Goal: Communication & Community: Answer question/provide support

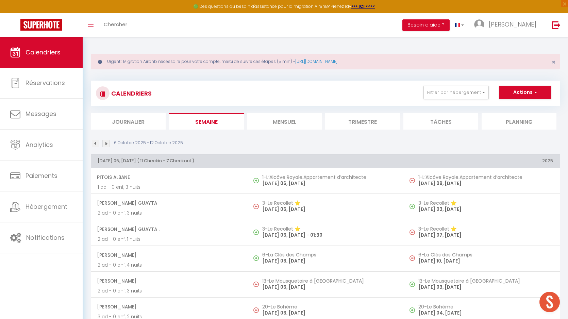
select select "0"
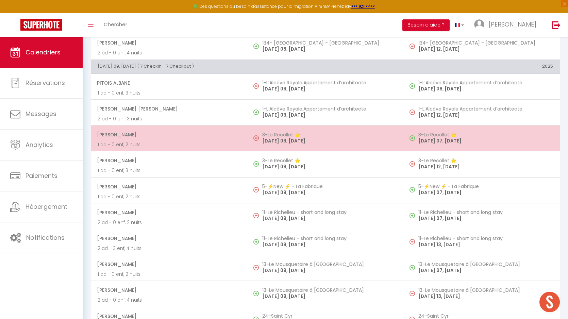
scroll to position [1216, 0]
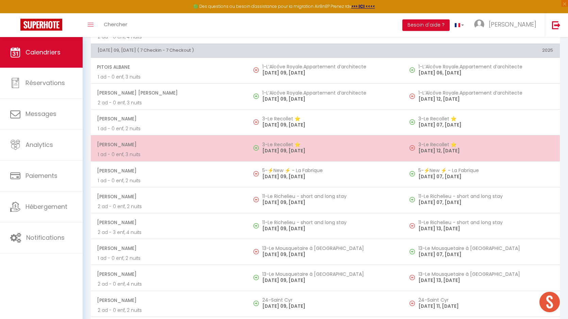
click at [276, 151] on p "[DATE] 09, [DATE]" at bounding box center [329, 150] width 135 height 7
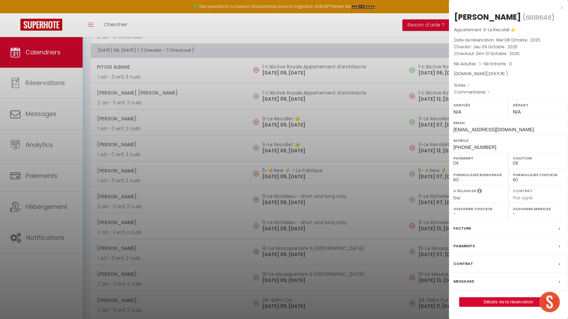
click at [493, 13] on div "[PERSON_NAME]" at bounding box center [487, 17] width 67 height 11
copy div "[PERSON_NAME]"
click at [293, 149] on div at bounding box center [284, 159] width 568 height 319
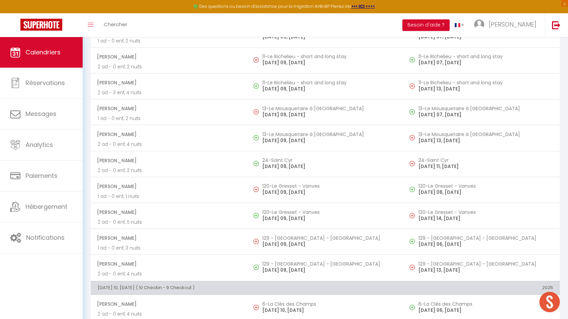
scroll to position [1362, 0]
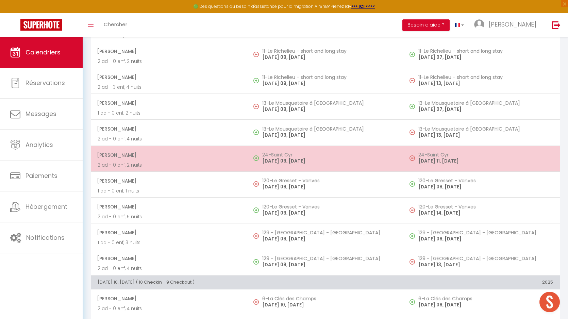
click at [296, 158] on p "[DATE] 09, [DATE]" at bounding box center [329, 161] width 135 height 7
select select "KO"
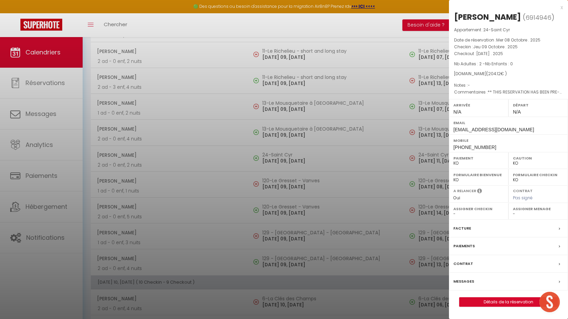
click at [468, 163] on select "OK KO" at bounding box center [479, 163] width 51 height 6
select select "OK"
click at [454, 160] on select "OK KO" at bounding box center [479, 163] width 51 height 6
click at [466, 280] on label "Messages" at bounding box center [464, 281] width 21 height 7
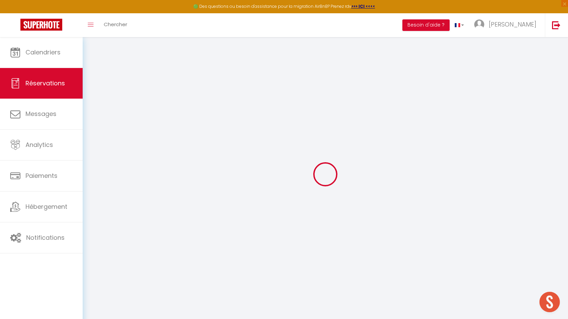
select select
checkbox input "false"
select select
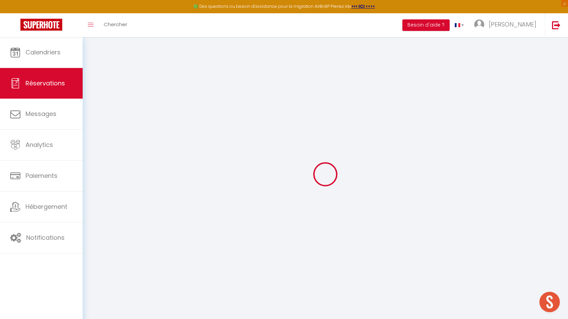
checkbox input "false"
type textarea "** THIS RESERVATION HAS BEEN PRE-PAID ** BOOKING NOTE : Payment charge is EUR 2…"
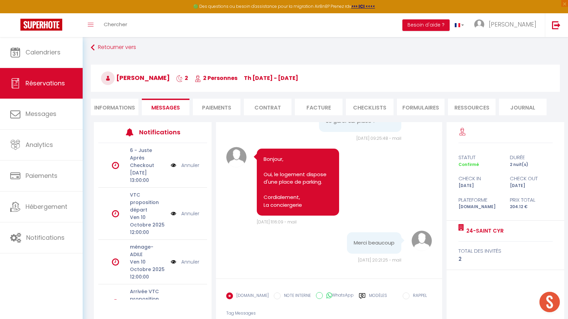
scroll to position [42, 0]
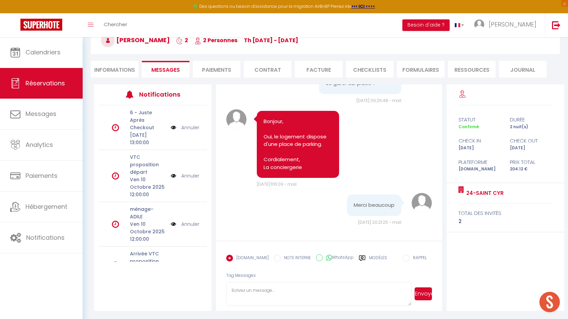
click at [374, 258] on label "Modèles" at bounding box center [378, 261] width 18 height 12
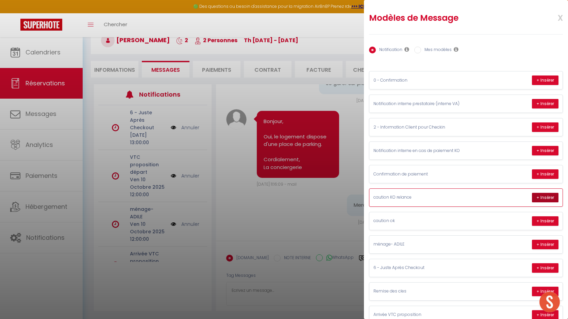
click at [540, 198] on button "+ Insérer" at bounding box center [545, 198] width 27 height 10
type textarea "Hello Pescaru In accordance with the conditions, a security deposit will be tak…"
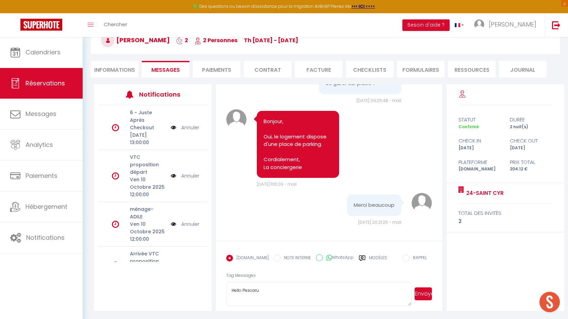
click at [125, 71] on li "Informations" at bounding box center [115, 69] width 48 height 17
select select
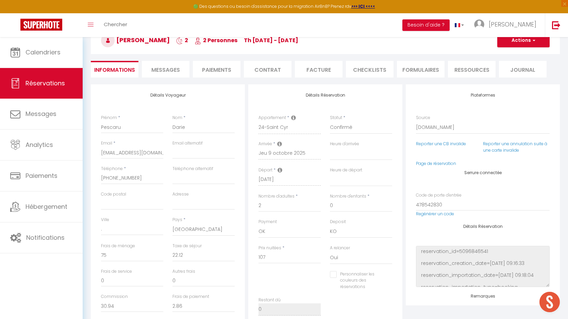
click at [166, 69] on span "Messages" at bounding box center [165, 70] width 29 height 8
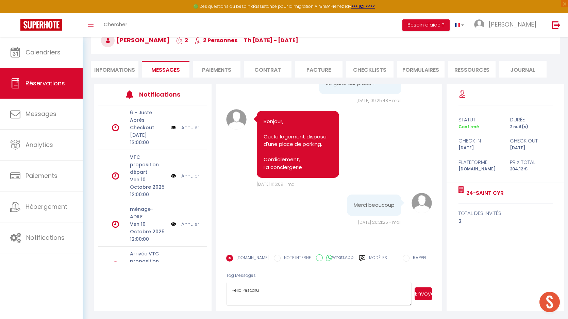
click at [426, 294] on button "Envoyer" at bounding box center [423, 294] width 17 height 13
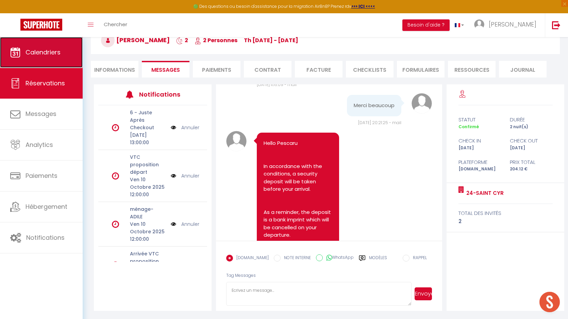
click at [34, 45] on link "Calendriers" at bounding box center [41, 52] width 83 height 31
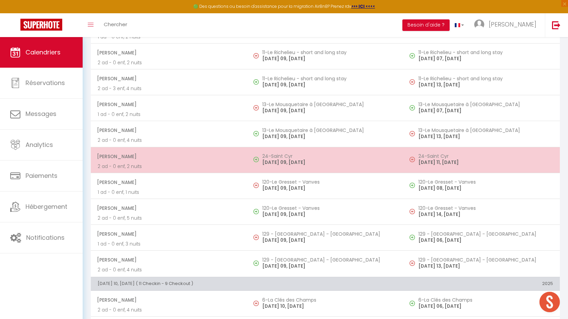
scroll to position [1339, 0]
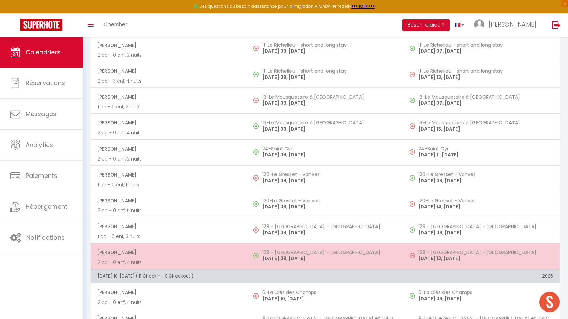
click at [291, 254] on h5 "129 - [GEOGRAPHIC_DATA] - [GEOGRAPHIC_DATA]" at bounding box center [329, 252] width 135 height 5
select select "OK"
select select "0"
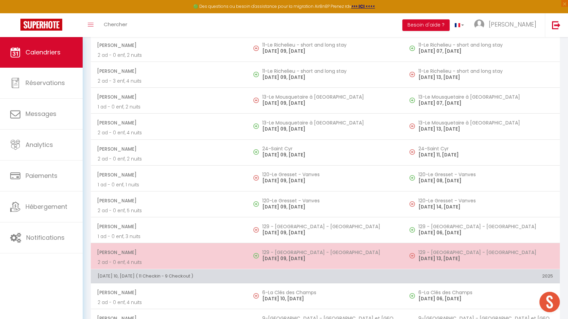
select select "1"
select select
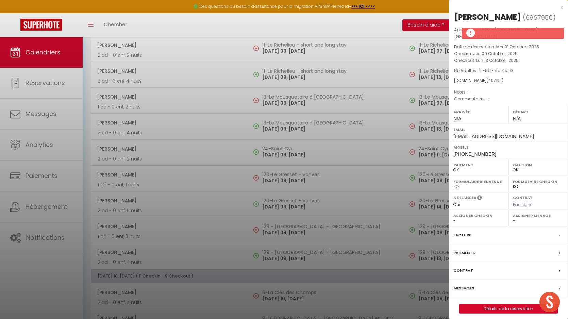
click at [475, 19] on div "[PERSON_NAME]" at bounding box center [487, 17] width 67 height 11
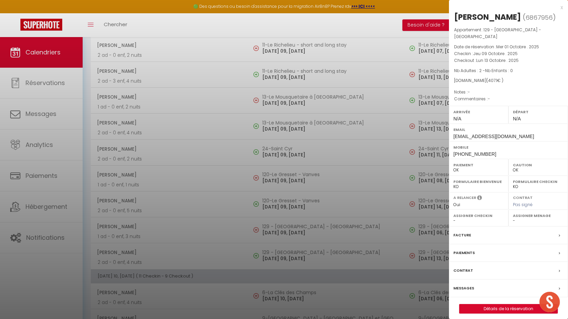
click at [475, 19] on div "[PERSON_NAME]" at bounding box center [487, 17] width 67 height 11
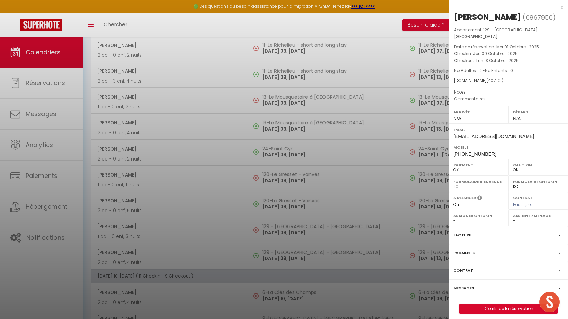
click at [475, 19] on div "[PERSON_NAME]" at bounding box center [487, 17] width 67 height 11
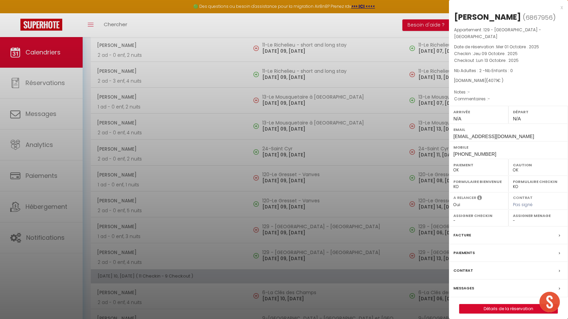
click at [475, 19] on div "[PERSON_NAME]" at bounding box center [487, 17] width 67 height 11
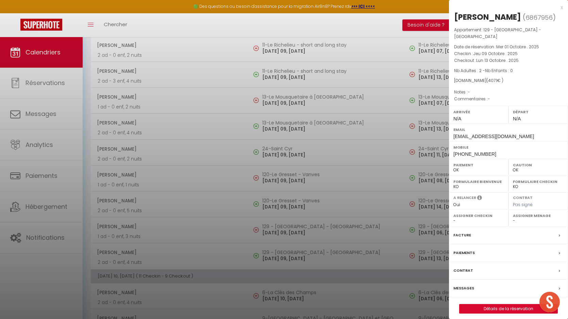
click at [475, 19] on div "[PERSON_NAME]" at bounding box center [487, 17] width 67 height 11
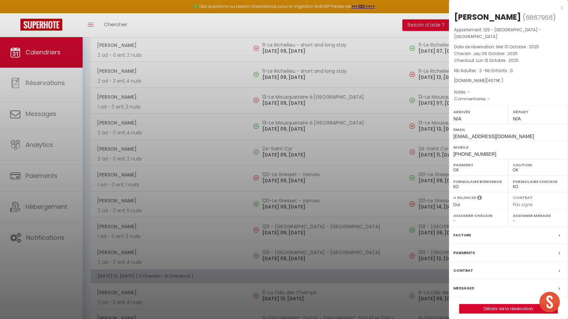
click at [475, 19] on div "[PERSON_NAME]" at bounding box center [487, 17] width 67 height 11
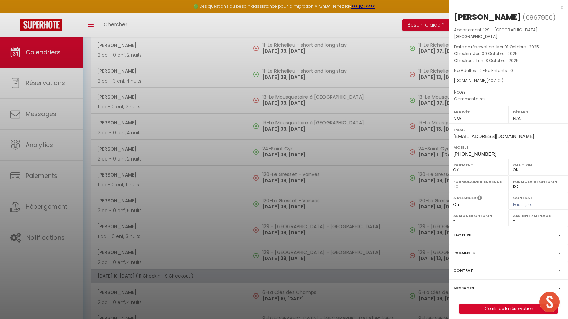
click at [475, 19] on div "[PERSON_NAME]" at bounding box center [487, 17] width 67 height 11
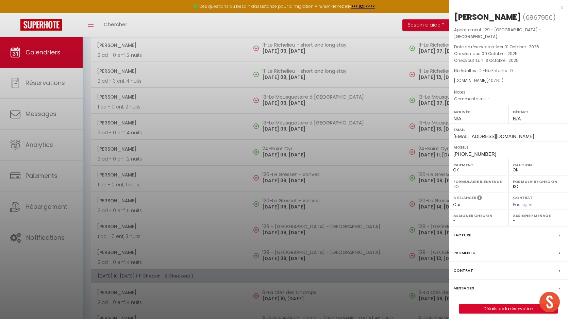
click at [475, 19] on div "[PERSON_NAME]" at bounding box center [487, 17] width 67 height 11
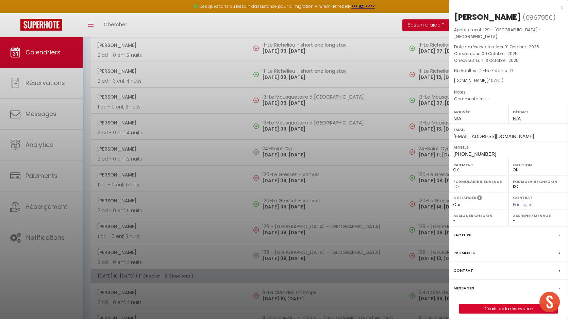
click at [479, 19] on div "[PERSON_NAME]" at bounding box center [487, 17] width 67 height 11
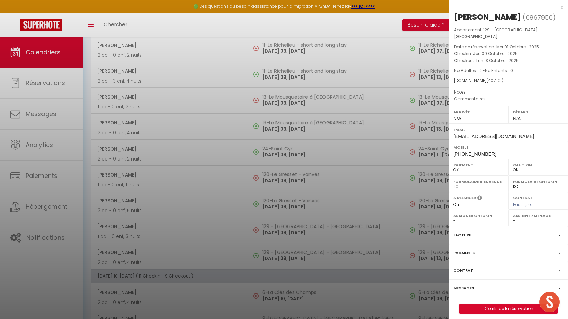
click at [479, 19] on div "[PERSON_NAME]" at bounding box center [487, 17] width 67 height 11
click at [479, 13] on div "[PERSON_NAME]" at bounding box center [487, 17] width 67 height 11
click at [488, 16] on div "[PERSON_NAME]" at bounding box center [487, 17] width 67 height 11
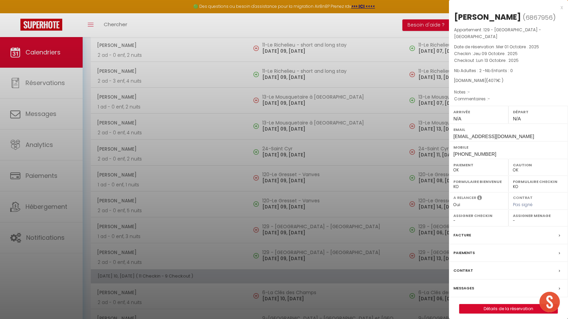
click at [488, 16] on div "[PERSON_NAME]" at bounding box center [487, 17] width 67 height 11
copy div "[DEMOGRAPHIC_DATA]"
click at [327, 247] on div at bounding box center [284, 159] width 568 height 319
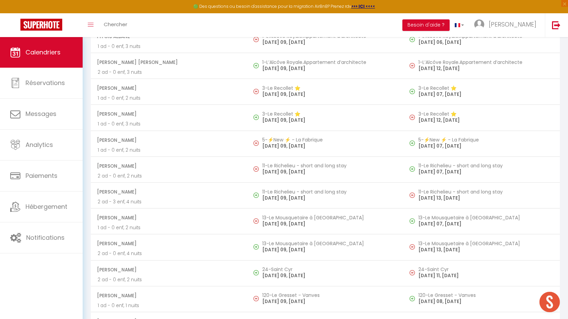
scroll to position [1219, 0]
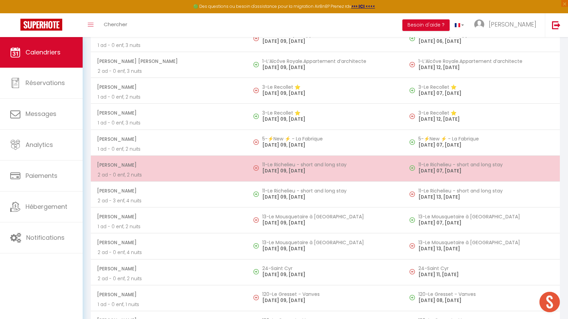
click at [294, 166] on h5 "11-Le Richelieu - short and long stay" at bounding box center [329, 164] width 135 height 5
select select "KO"
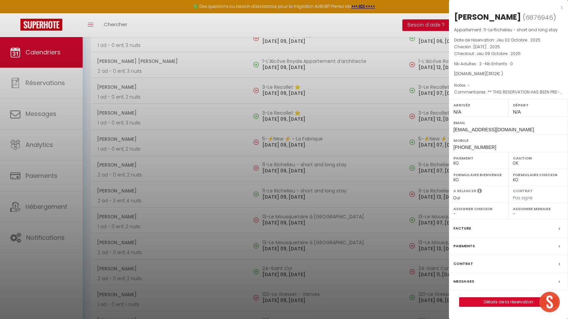
click at [463, 280] on label "Messages" at bounding box center [464, 281] width 21 height 7
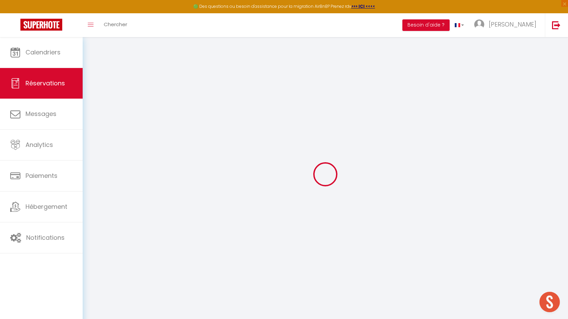
select select
checkbox input "true"
type textarea "** THIS RESERVATION HAS BEEN PRE-PAID ** Reservation has a cancellation grace p…"
select select
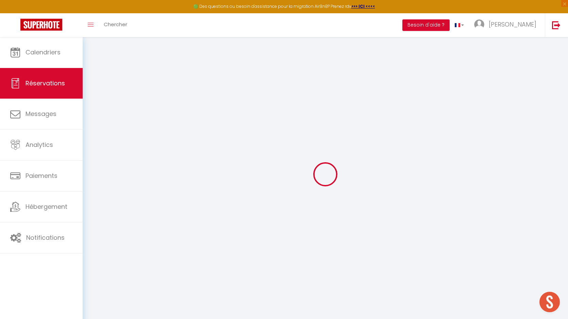
select select
checkbox input "true"
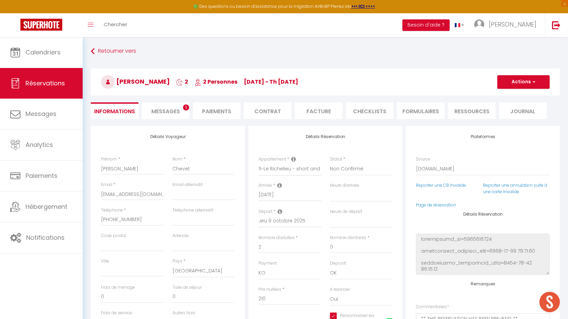
click at [180, 114] on li "Messages 1" at bounding box center [166, 110] width 48 height 17
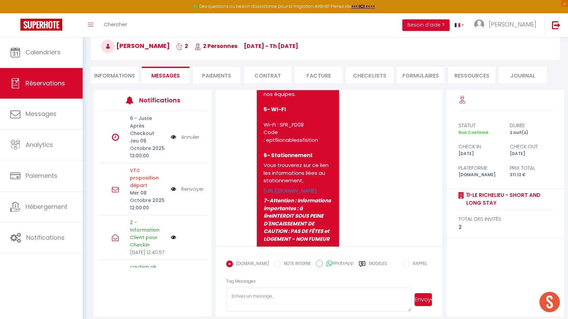
scroll to position [2006, 0]
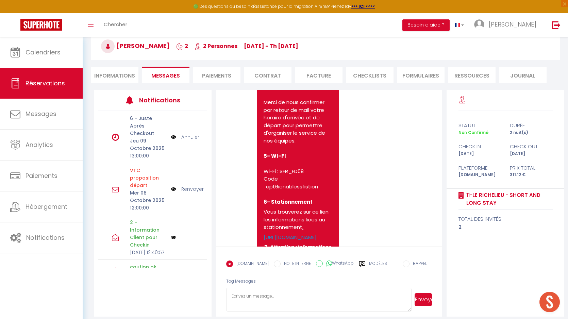
click at [293, 25] on link "[URL][DOMAIN_NAME]" at bounding box center [290, 20] width 53 height 7
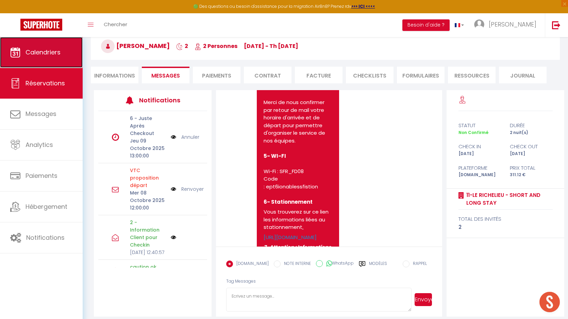
click at [47, 50] on span "Calendriers" at bounding box center [43, 52] width 35 height 9
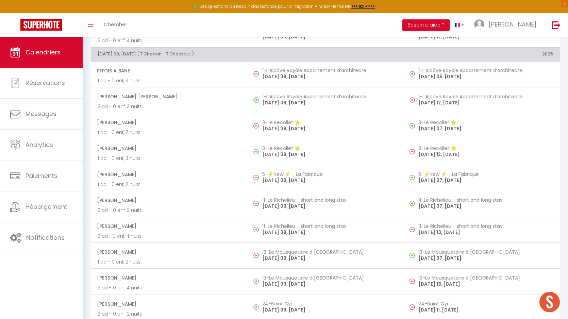
scroll to position [1225, 0]
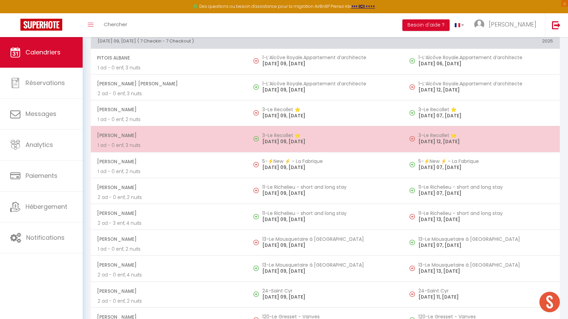
click at [274, 145] on p "[DATE] 09, [DATE]" at bounding box center [329, 141] width 135 height 7
select select "OK"
select select "0"
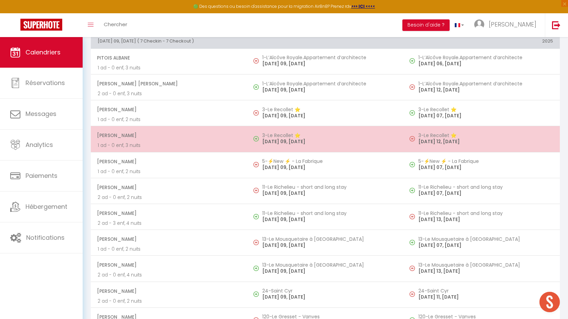
select select "1"
select select
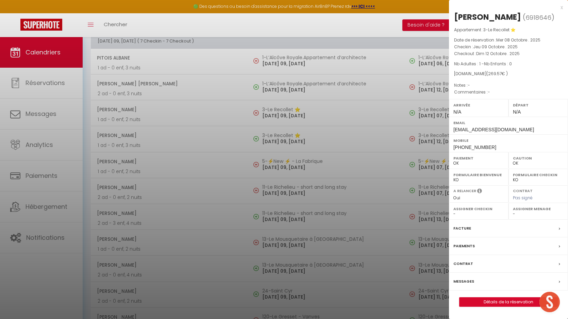
click at [496, 19] on div "[PERSON_NAME]" at bounding box center [487, 17] width 67 height 11
copy div "[PERSON_NAME]"
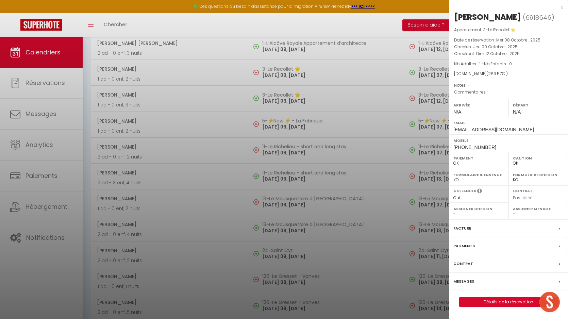
scroll to position [1270, 0]
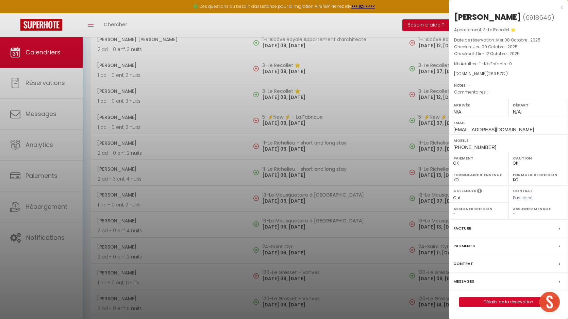
click at [286, 177] on div at bounding box center [284, 159] width 568 height 319
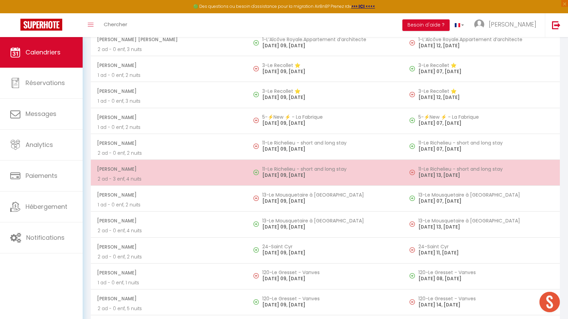
click at [303, 176] on p "[DATE] 09, [DATE]" at bounding box center [329, 175] width 135 height 7
select select "KO"
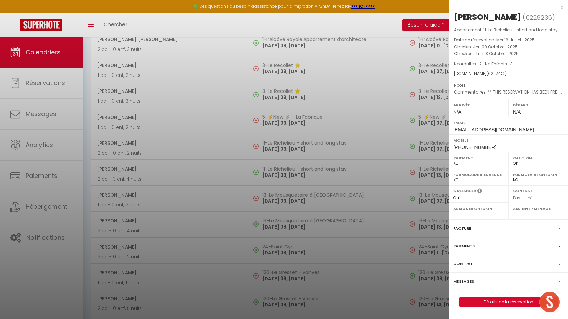
click at [518, 18] on div "[PERSON_NAME]" at bounding box center [487, 17] width 67 height 11
copy div "[PERSON_NAME]"
click at [459, 285] on label "Messages" at bounding box center [464, 281] width 21 height 7
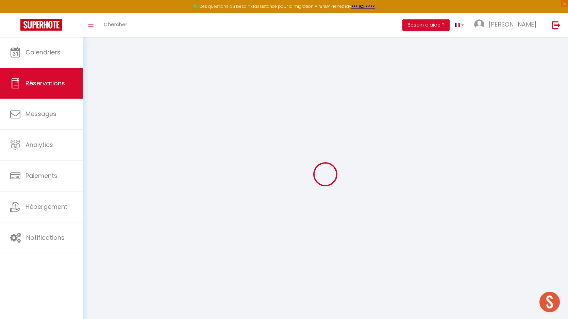
type input "[PERSON_NAME]"
type input "[EMAIL_ADDRESS][DOMAIN_NAME]"
type input "[PHONE_NUMBER]"
type input "."
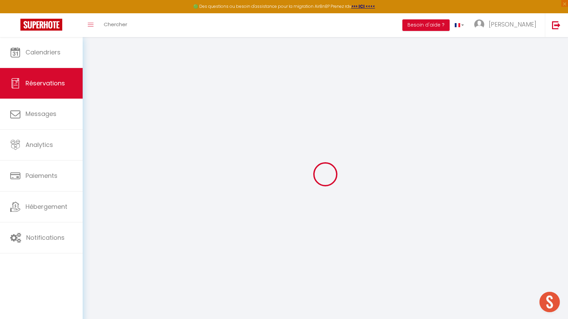
select select "CH"
type input "98.09"
type input "8.7"
select select "4874"
select select "2"
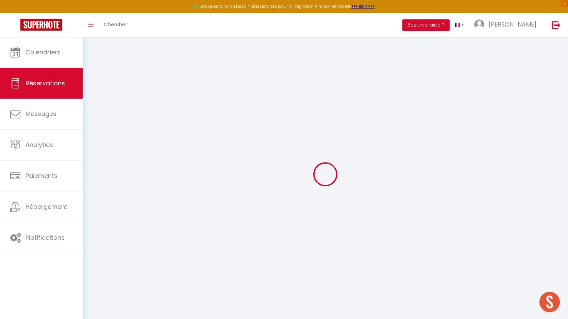
select select
type input "2"
type input "3"
select select "10"
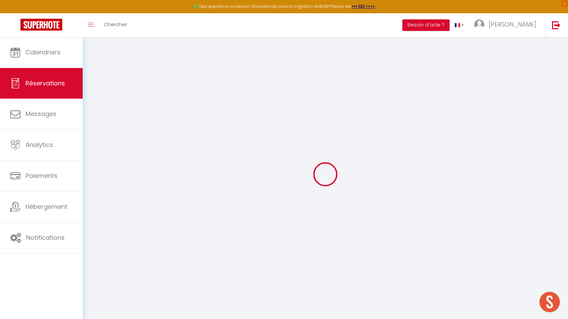
select select
type input "498"
checkbox input "true"
type input "121.24"
select select "2"
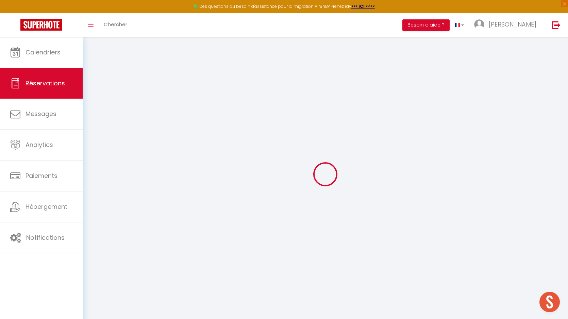
type input "70"
type input "0"
select select
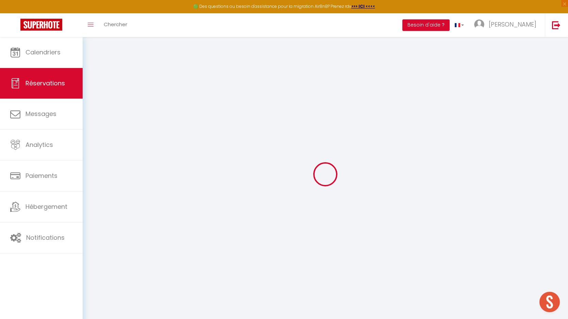
select select "15"
checkbox input "true"
select select
checkbox input "true"
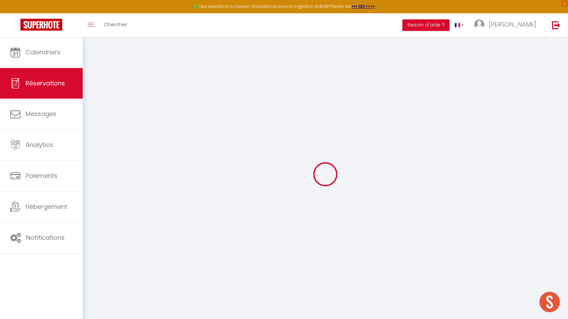
select select
checkbox input "true"
type textarea "** THIS RESERVATION HAS BEEN PRE-PAID ** BOOKING NOTE : Payment charge is EUR 8…"
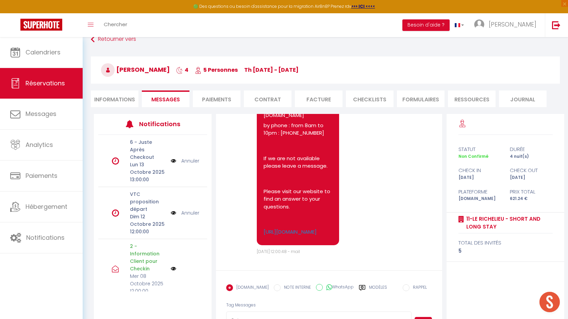
scroll to position [70, 0]
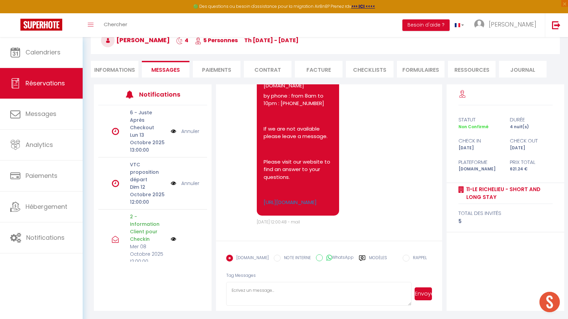
click at [261, 294] on textarea at bounding box center [319, 294] width 186 height 24
paste textarea "Hello, Please find below the code to retrieve the key at the laundromat. Code: …"
click at [281, 297] on textarea "Hello, Please find below the code to retrieve the key at the laundromat. Code: …" at bounding box center [319, 294] width 186 height 24
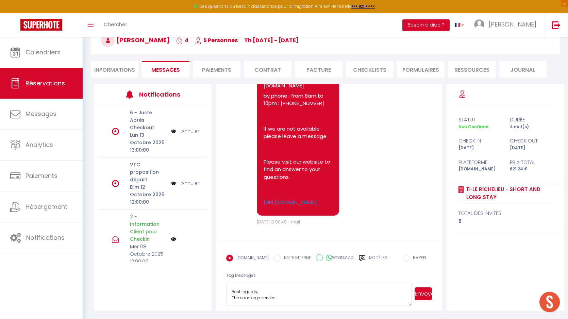
click at [281, 297] on textarea "Hello, Please find below the code to retrieve the key at the laundromat. Code: …" at bounding box center [319, 294] width 186 height 24
type textarea "Hello, Please find below the code to retrieve the key at the laundromat. Code: …"
click at [426, 292] on button "Envoyer" at bounding box center [423, 294] width 17 height 13
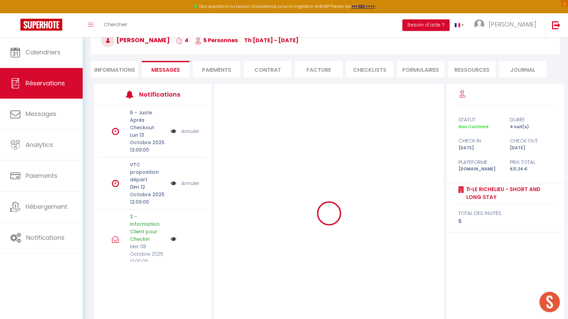
scroll to position [0, 0]
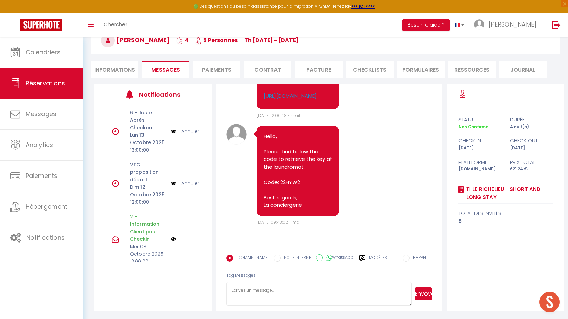
click at [293, 75] on p "Please visit our website to find an answer to your questions." at bounding box center [298, 63] width 69 height 23
click at [264, 292] on textarea at bounding box center [319, 294] width 186 height 24
paste textarea "Hello, We would like to inform you that previous guests damaged the bathroom do…"
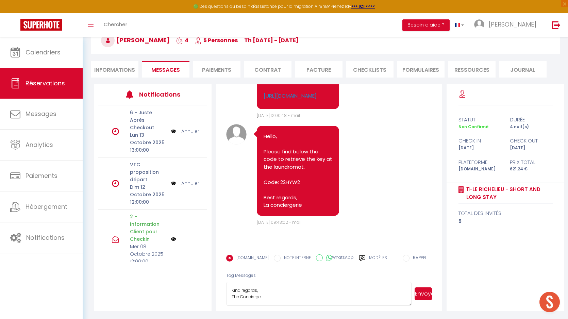
click at [265, 297] on textarea "Hello, We would like to inform you that previous guests damaged the bathroom do…" at bounding box center [319, 294] width 186 height 24
type textarea "Hello, We would like to inform you that previous guests damaged the bathroom do…"
click at [421, 297] on button "Envoyer" at bounding box center [423, 294] width 17 height 13
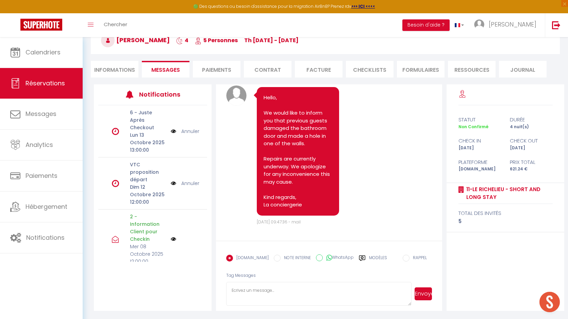
scroll to position [3902, 0]
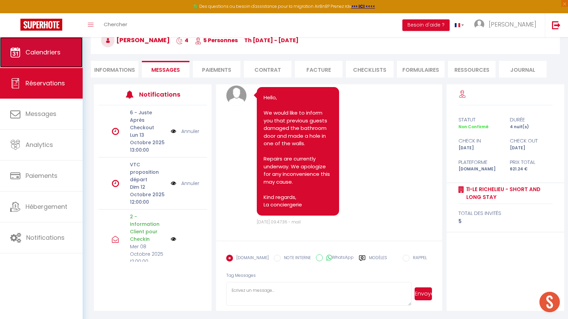
click at [52, 56] on span "Calendriers" at bounding box center [43, 52] width 35 height 9
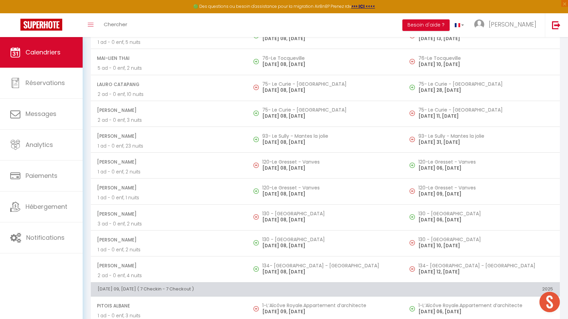
scroll to position [971, 0]
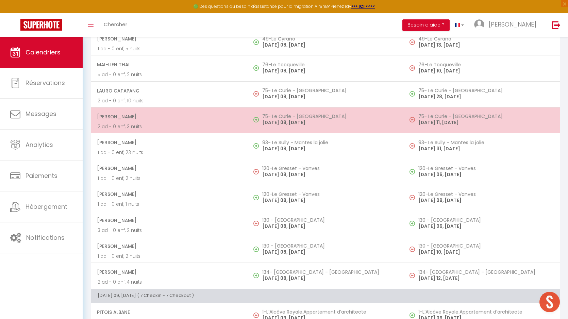
click at [289, 124] on p "[DATE] 08, [DATE]" at bounding box center [329, 122] width 135 height 7
select select "OK"
select select "0"
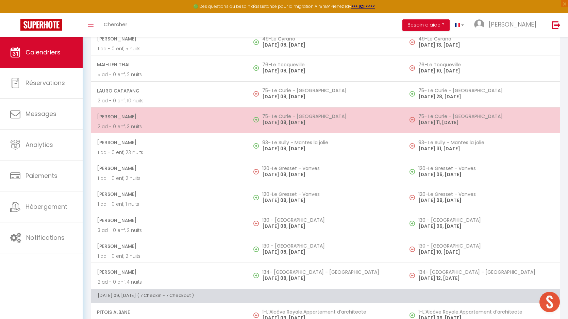
select select "1"
select select
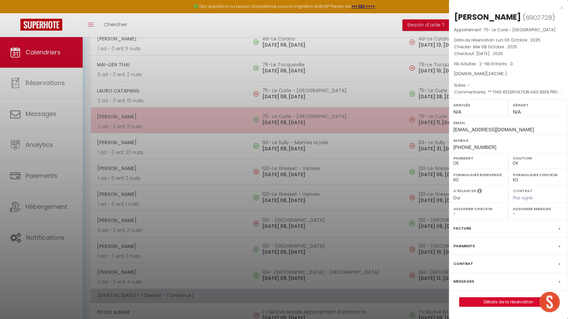
click at [289, 124] on div at bounding box center [284, 159] width 568 height 319
